Goal: Check status: Check status

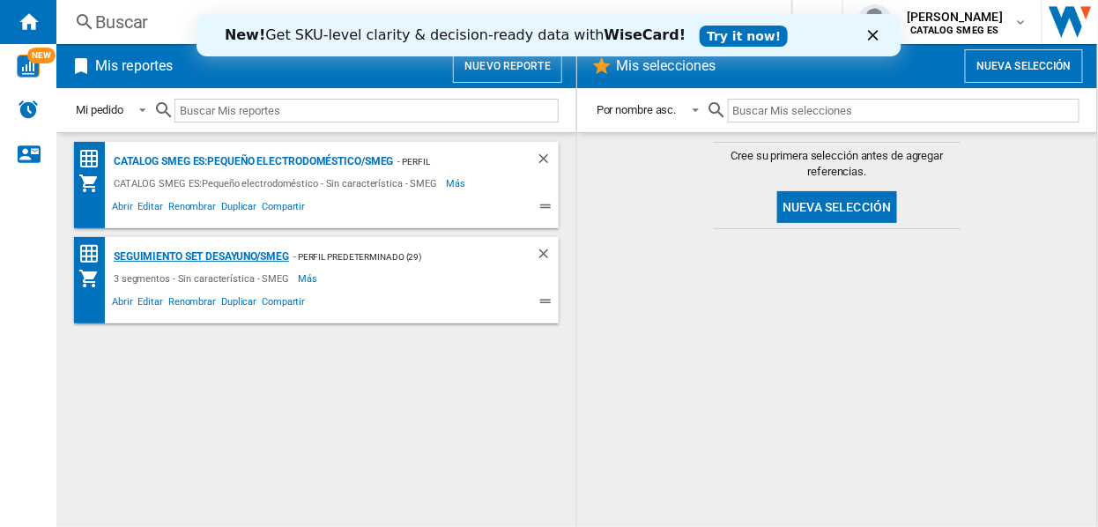
click at [177, 249] on div "Seguimiento SET DESAYUNO/SMEG" at bounding box center [199, 257] width 180 height 22
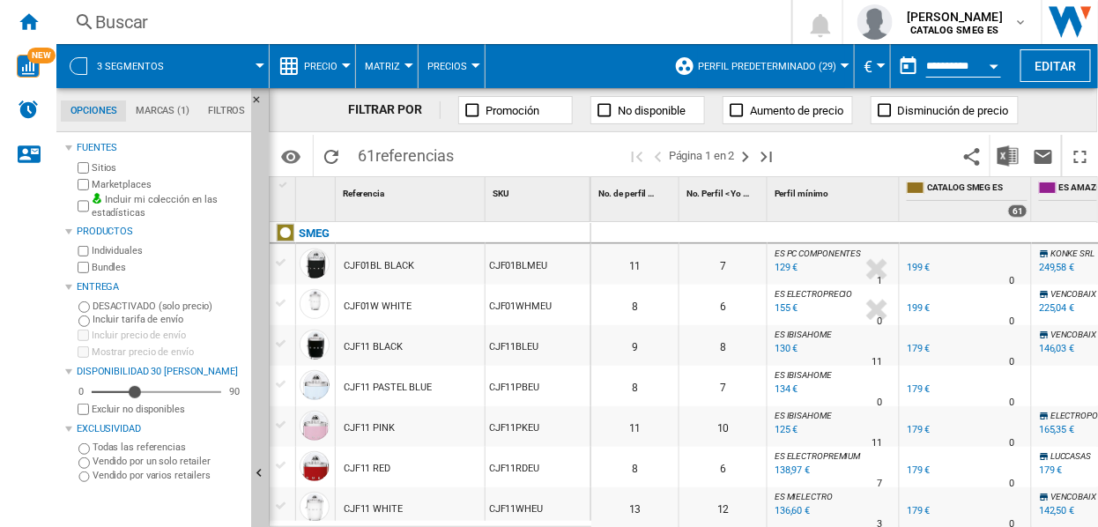
drag, startPoint x: 622, startPoint y: 519, endPoint x: 666, endPoint y: 521, distance: 44.1
click at [666, 521] on div "0 0 11 7 ES PC COMPONENTES : ES PCCOMPONENTES -35.2 % 129 € % N/A 1 ES PC COMPO…" at bounding box center [845, 375] width 508 height 307
click at [257, 94] on ng-md-icon "Ocultar" at bounding box center [261, 104] width 21 height 21
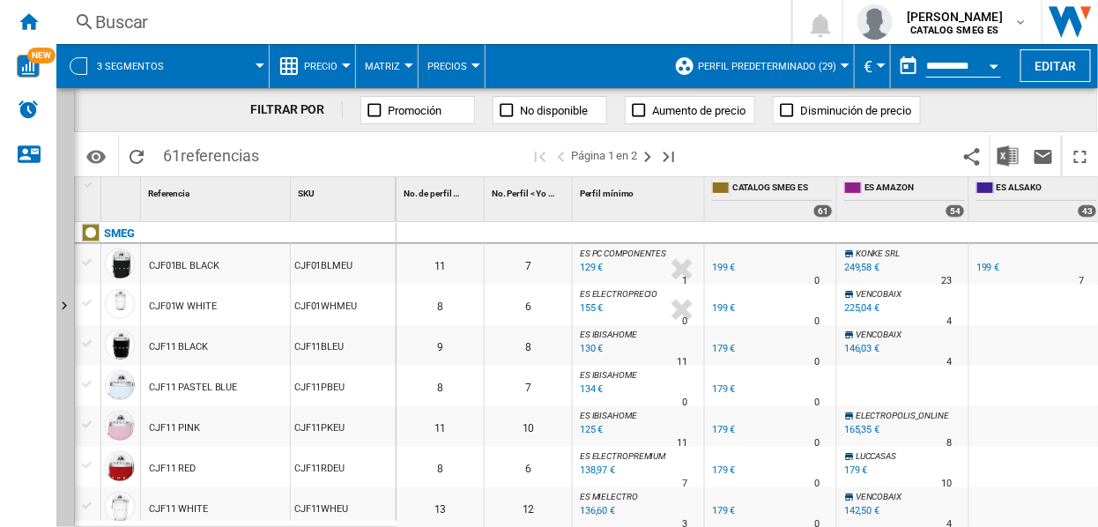
drag, startPoint x: 530, startPoint y: 518, endPoint x: 545, endPoint y: 518, distance: 15.0
click at [545, 518] on div "12" at bounding box center [528, 507] width 87 height 41
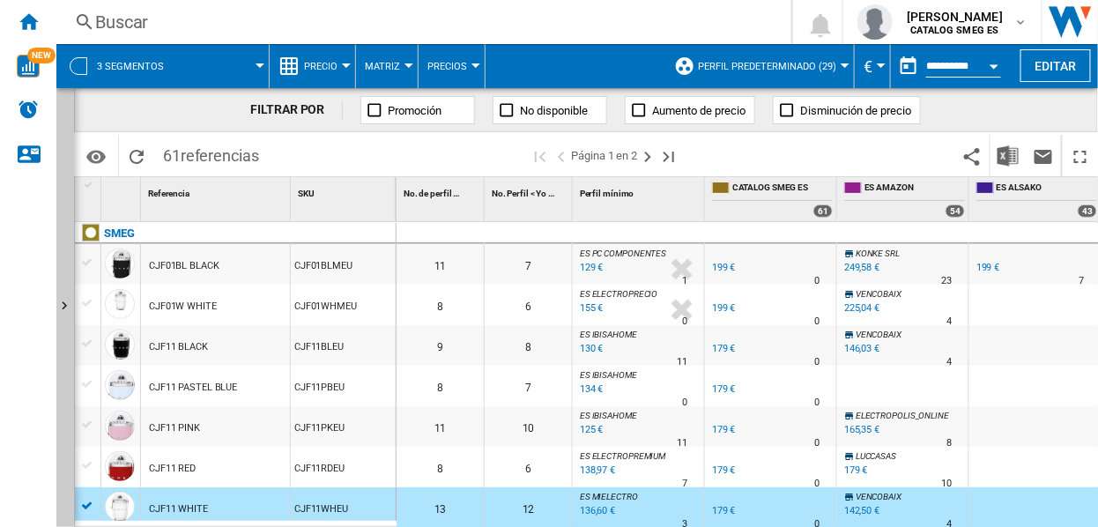
click at [501, 385] on div "7" at bounding box center [528, 386] width 87 height 41
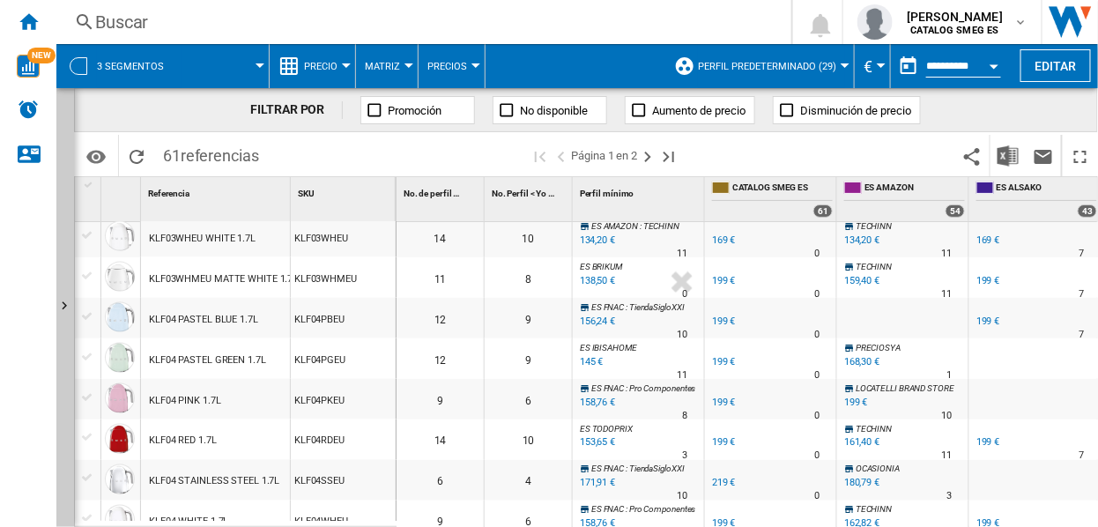
click at [259, 64] on div at bounding box center [259, 65] width 9 height 4
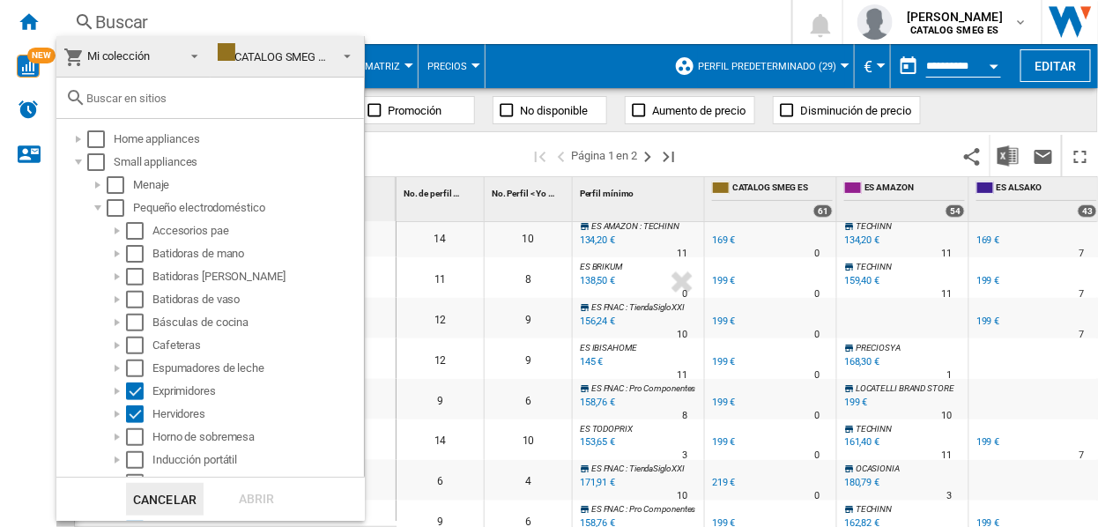
click at [426, 26] on md-backdrop at bounding box center [549, 263] width 1098 height 527
